Goal: Task Accomplishment & Management: Manage account settings

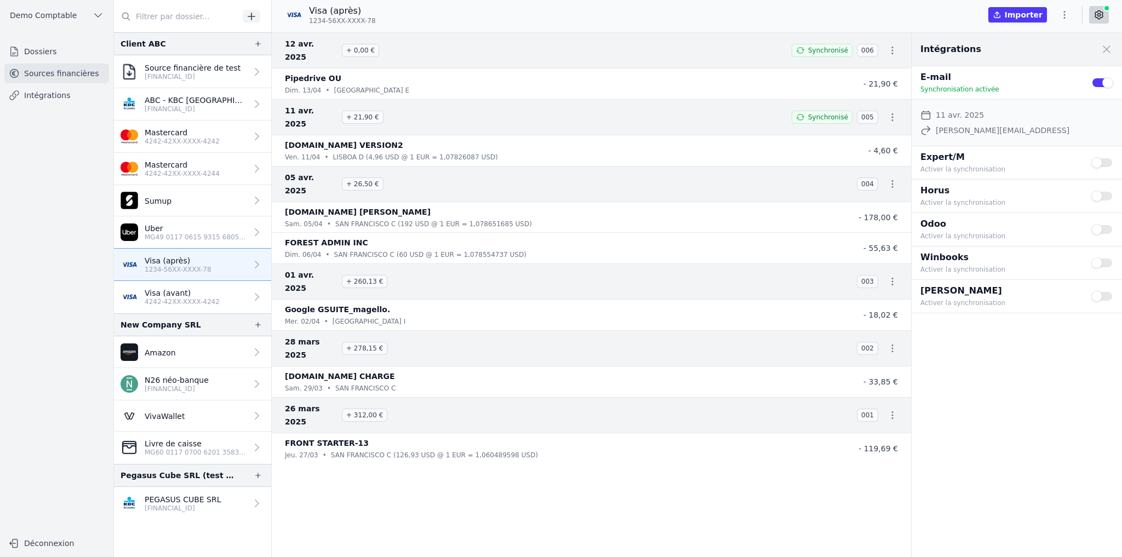
click at [53, 54] on link "Dossiers" at bounding box center [56, 52] width 105 height 20
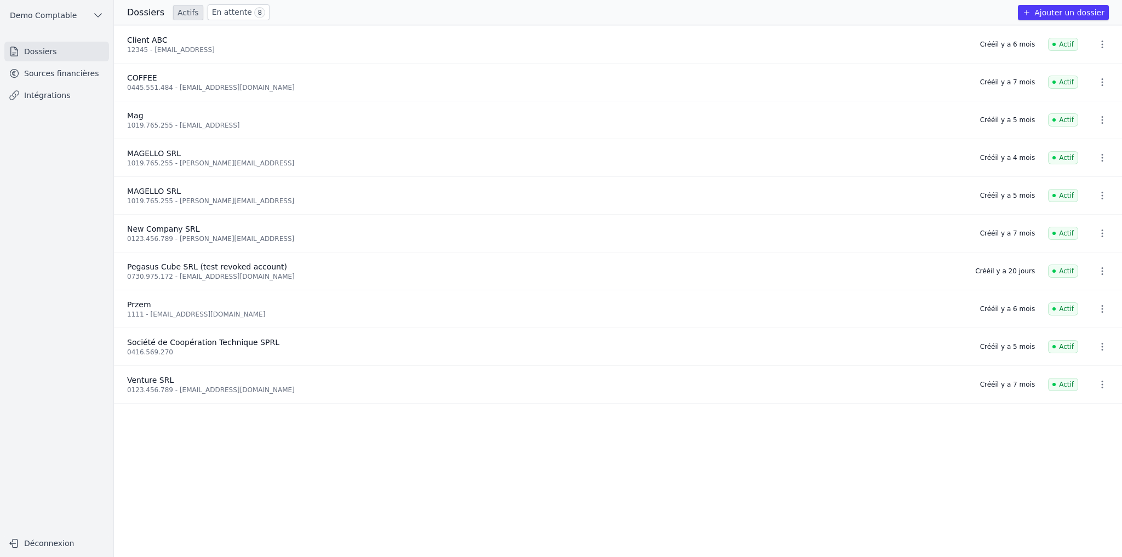
click at [555, 8] on button "Ajouter un dossier" at bounding box center [1063, 12] width 91 height 15
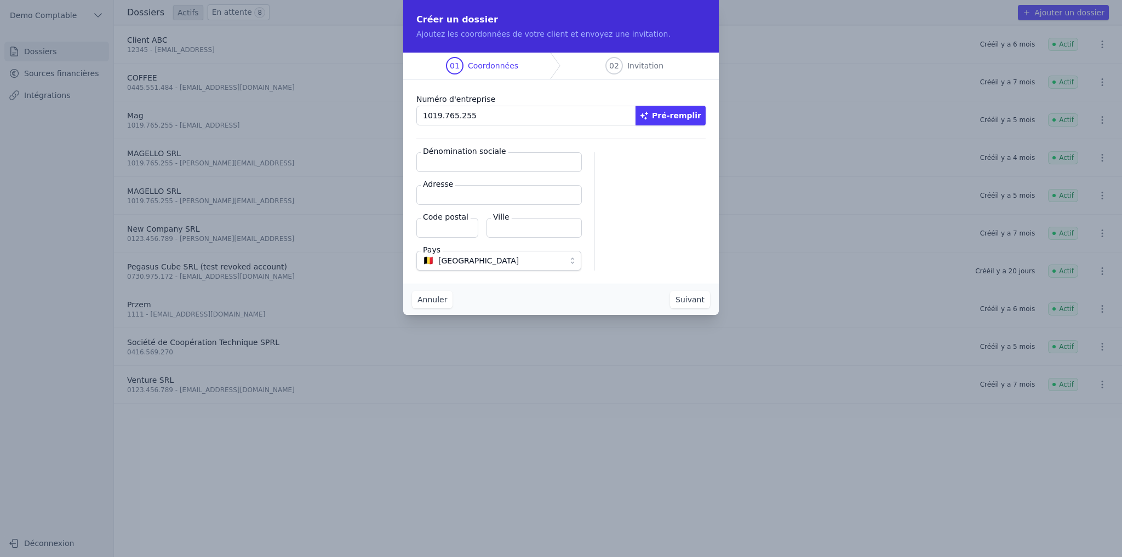
type input "1019.765.255"
click at [555, 114] on icon "button" at bounding box center [644, 116] width 8 height 8
type input "MAGELLO SRL"
type input "[GEOGRAPHIC_DATA] 30/16"
type input "1050"
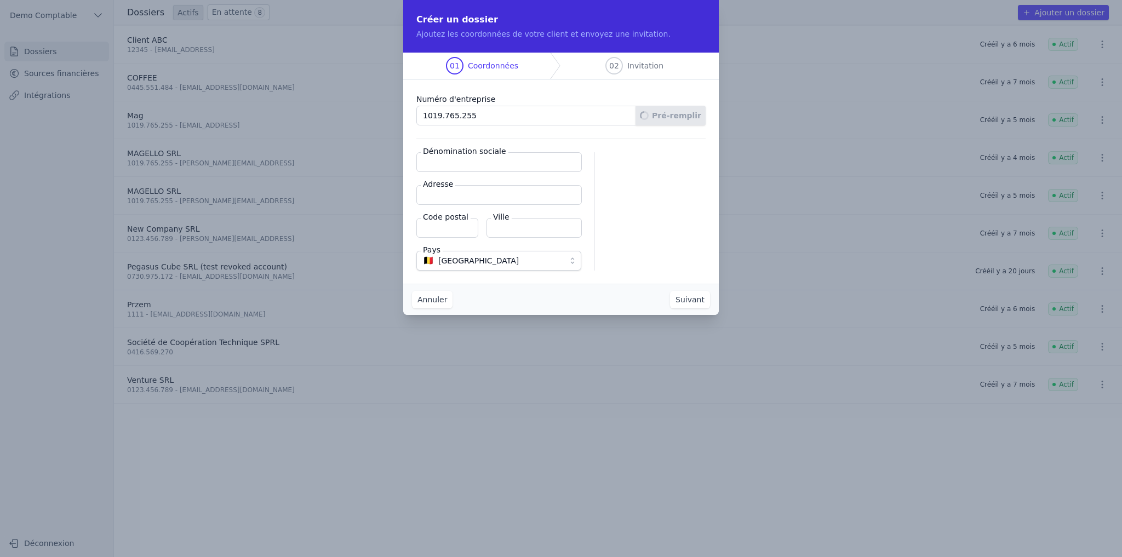
type input "Ixelles"
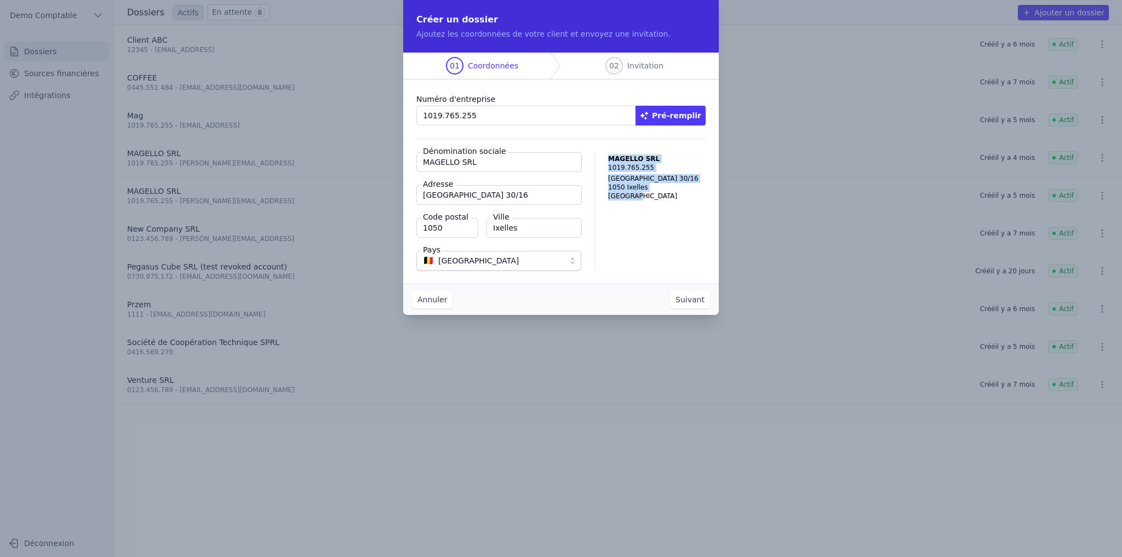
drag, startPoint x: 603, startPoint y: 155, endPoint x: 640, endPoint y: 218, distance: 72.9
click at [555, 218] on div "Dénomination sociale MAGELLO SRL Adresse [GEOGRAPHIC_DATA] 30/16 Code postal 10…" at bounding box center [560, 211] width 289 height 118
click at [555, 237] on button "Suivant" at bounding box center [690, 300] width 40 height 18
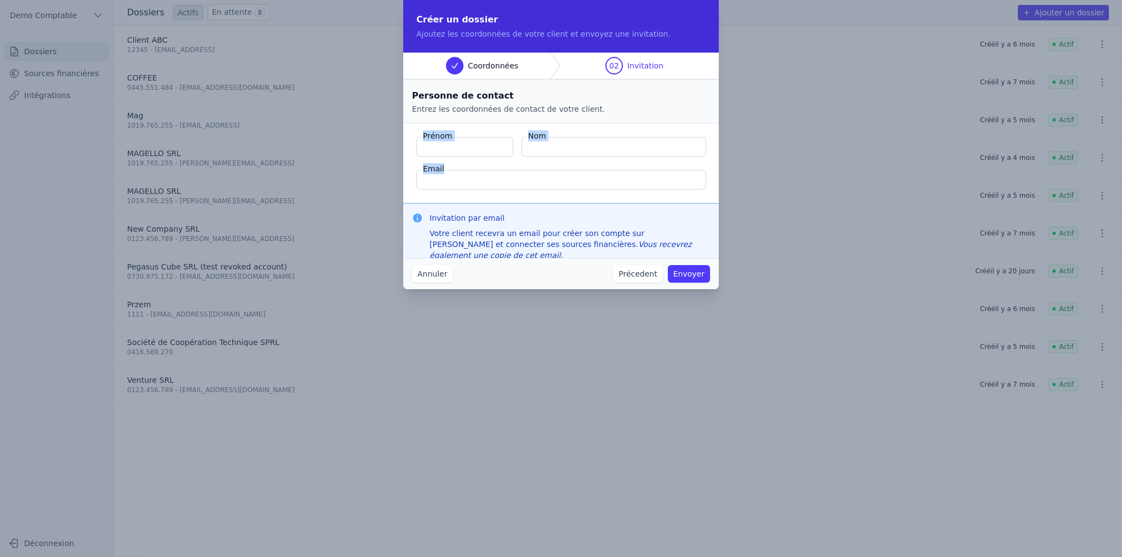
drag, startPoint x: 423, startPoint y: 137, endPoint x: 605, endPoint y: 175, distance: 185.7
click at [555, 175] on fieldset "Prénom Nom Email" at bounding box center [561, 163] width 316 height 79
drag, startPoint x: 431, startPoint y: 216, endPoint x: 565, endPoint y: 216, distance: 134.7
click at [555, 216] on h3 "Invitation par email" at bounding box center [569, 218] width 280 height 11
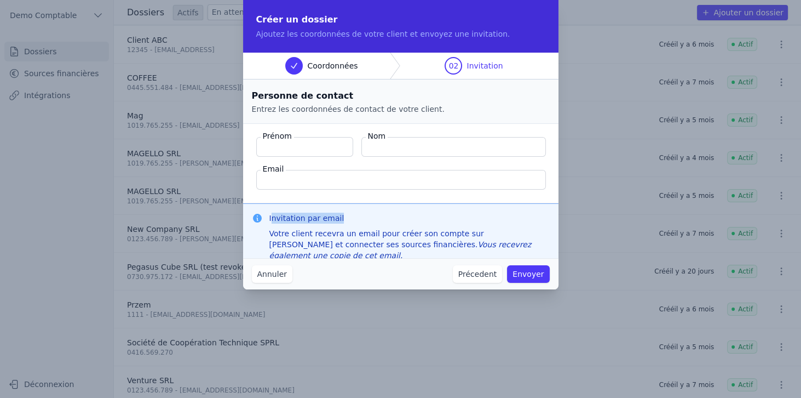
click at [277, 237] on button "Annuler" at bounding box center [272, 274] width 41 height 18
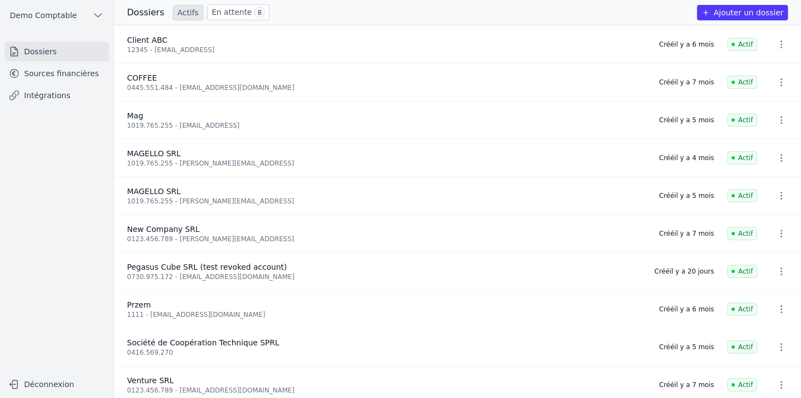
click at [61, 77] on link "Sources financières" at bounding box center [56, 74] width 105 height 20
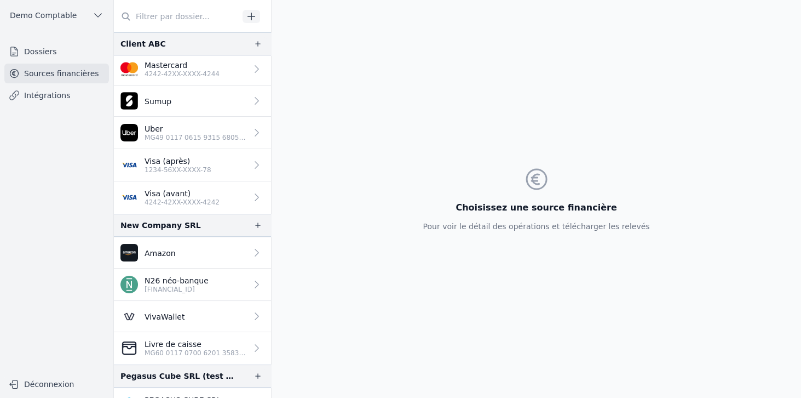
scroll to position [117, 0]
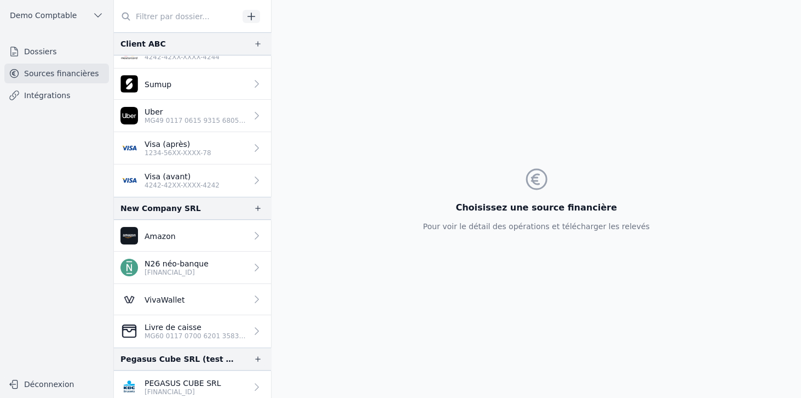
click at [193, 237] on p "PEGASUS CUBE SRL" at bounding box center [183, 382] width 77 height 11
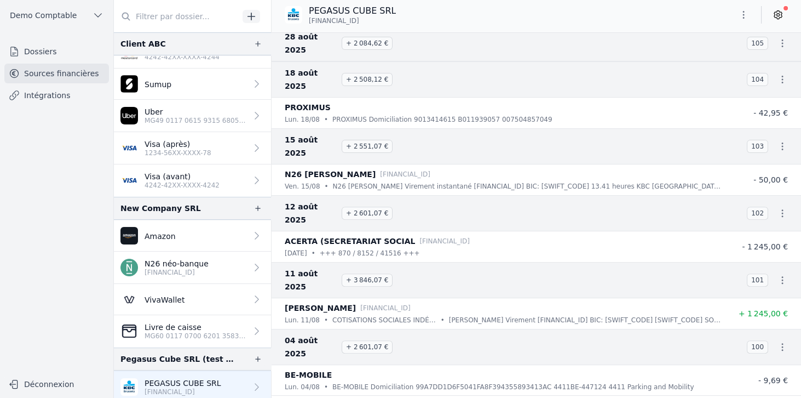
scroll to position [563, 0]
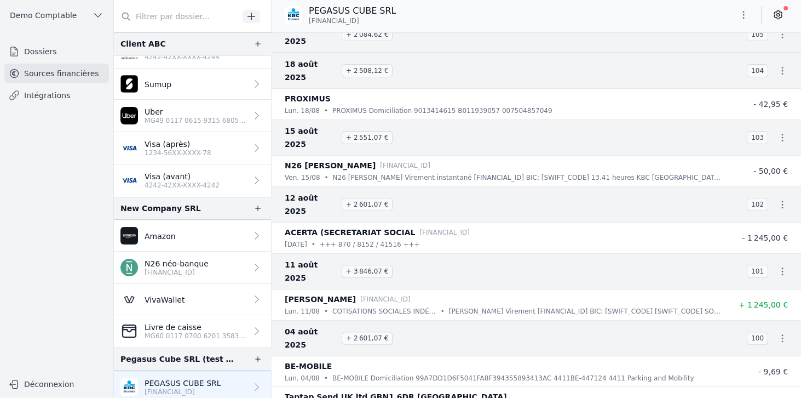
click at [555, 18] on icon at bounding box center [779, 15] width 8 height 8
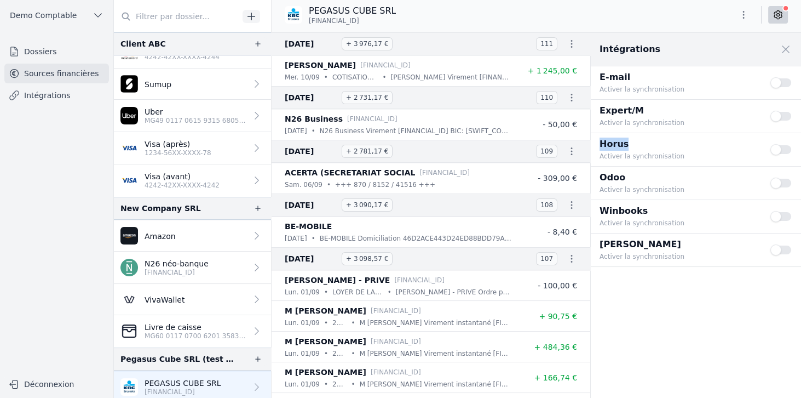
drag, startPoint x: 602, startPoint y: 145, endPoint x: 632, endPoint y: 146, distance: 30.1
click at [555, 146] on div "Horus Activer la synchronisation Use setting" at bounding box center [696, 149] width 210 height 33
click at [555, 149] on button "Use setting" at bounding box center [782, 149] width 22 height 11
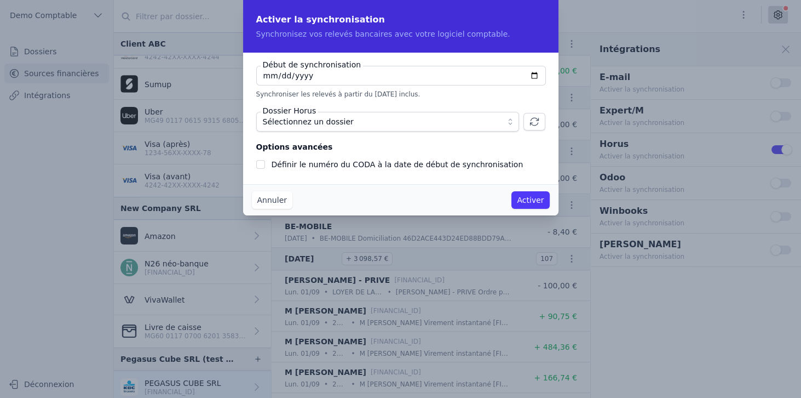
click at [292, 76] on input "[DATE]" at bounding box center [401, 76] width 290 height 20
click at [533, 76] on input "[DATE]" at bounding box center [401, 76] width 290 height 20
type input "[DATE]"
checkbox input "false"
type input "[DATE]"
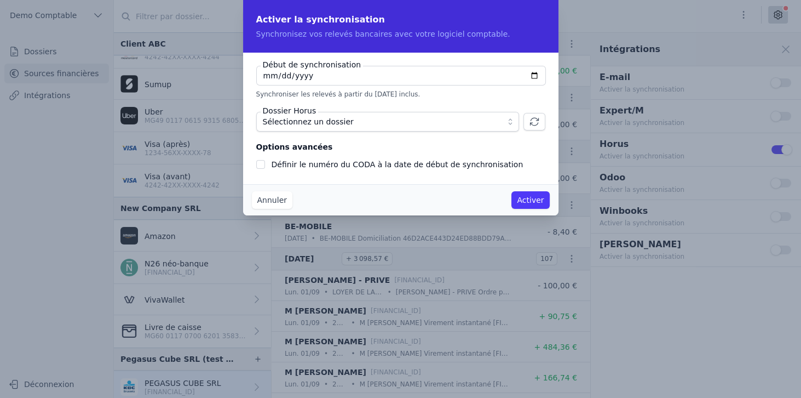
click at [290, 125] on span "Sélectionnez un dossier" at bounding box center [308, 121] width 91 height 13
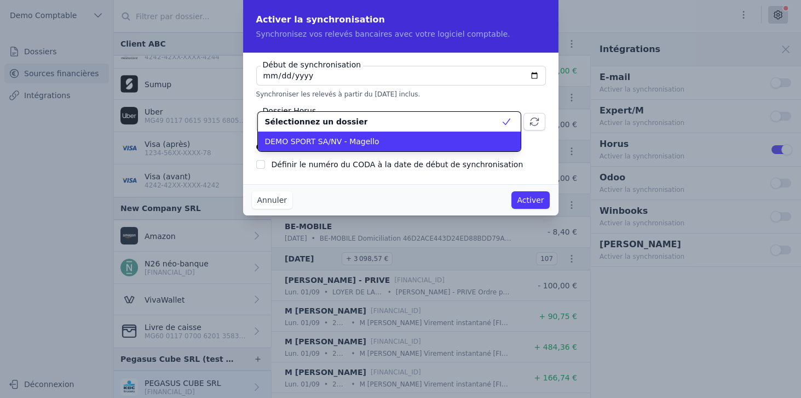
click at [287, 142] on span "DEMO SPORT SA/NV - Magello" at bounding box center [322, 141] width 114 height 11
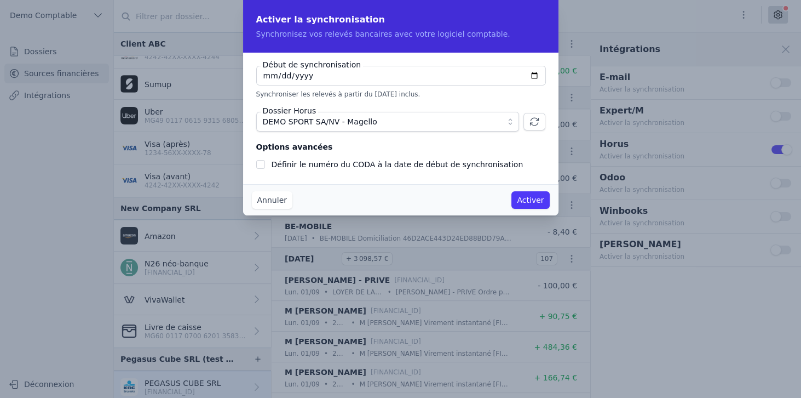
click at [330, 121] on span "DEMO SPORT SA/NV - Magello" at bounding box center [320, 121] width 114 height 13
click at [264, 202] on button "Annuler" at bounding box center [272, 200] width 41 height 18
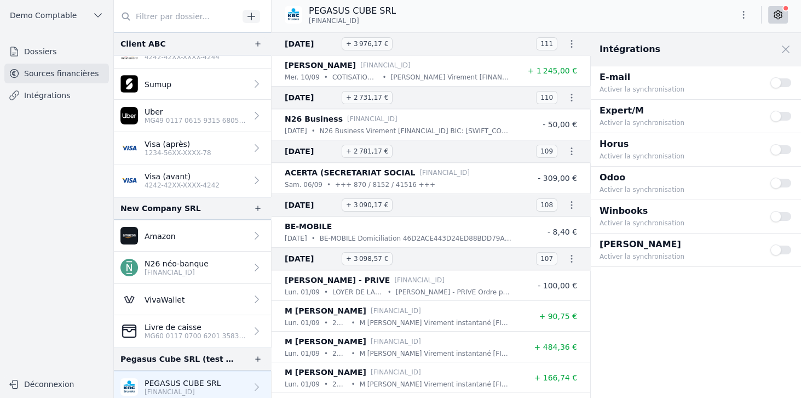
click at [53, 99] on link "Intégrations" at bounding box center [56, 95] width 105 height 20
